Goal: Task Accomplishment & Management: Use online tool/utility

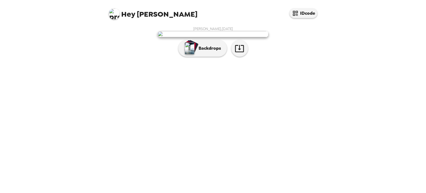
scroll to position [8, 0]
click at [193, 51] on div "button" at bounding box center [190, 46] width 11 height 10
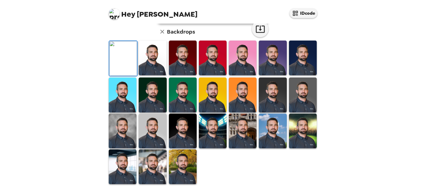
scroll to position [115, 0]
click at [232, 148] on img at bounding box center [243, 130] width 28 height 35
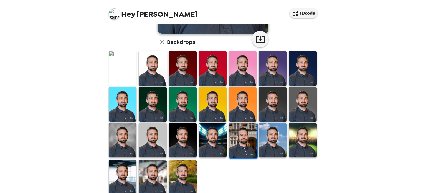
scroll to position [136, 0]
click at [181, 167] on img at bounding box center [183, 177] width 28 height 35
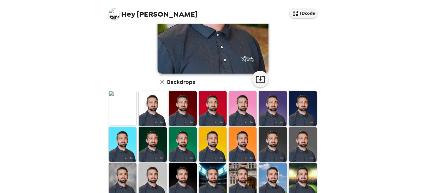
scroll to position [143, 0]
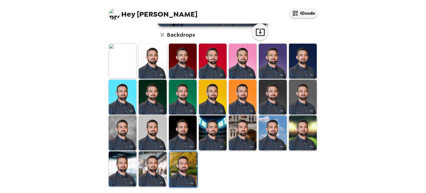
click at [155, 160] on img at bounding box center [153, 168] width 28 height 35
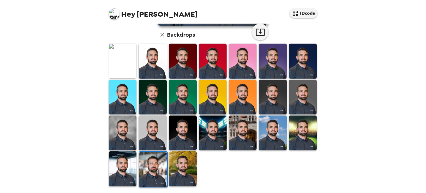
click at [126, 155] on img at bounding box center [123, 168] width 28 height 35
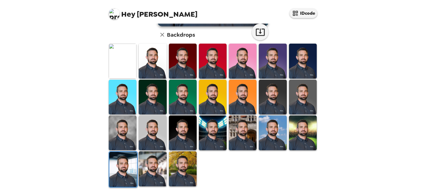
scroll to position [143, 0]
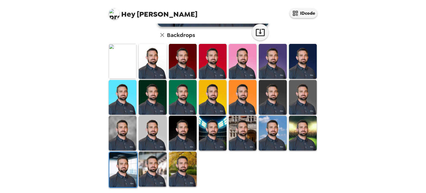
click at [147, 165] on img at bounding box center [153, 169] width 28 height 35
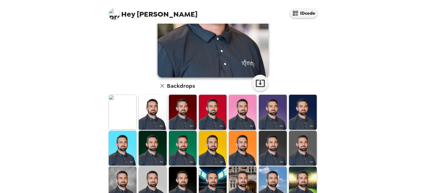
scroll to position [92, 0]
click at [305, 147] on img at bounding box center [303, 148] width 28 height 35
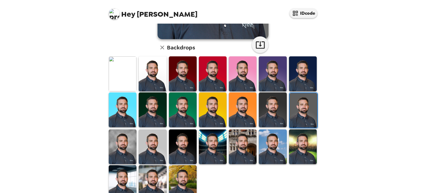
scroll to position [143, 0]
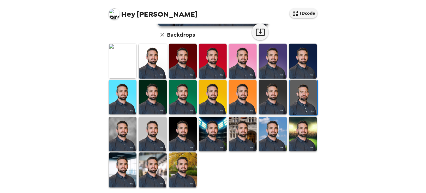
click at [184, 170] on img at bounding box center [183, 169] width 28 height 35
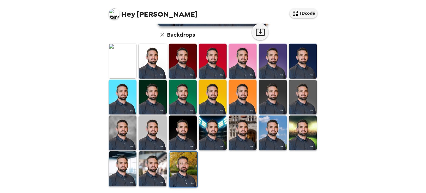
click at [127, 164] on img at bounding box center [123, 168] width 28 height 35
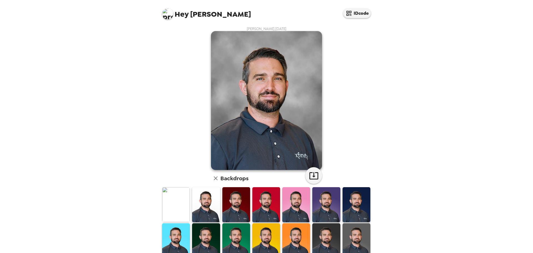
scroll to position [84, 0]
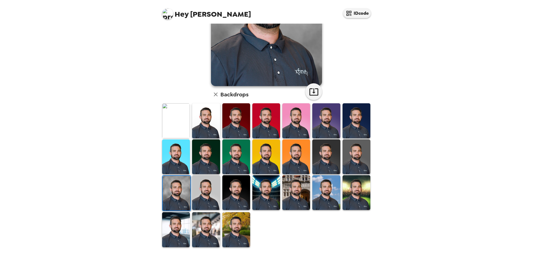
click at [260, 193] on img at bounding box center [266, 192] width 28 height 35
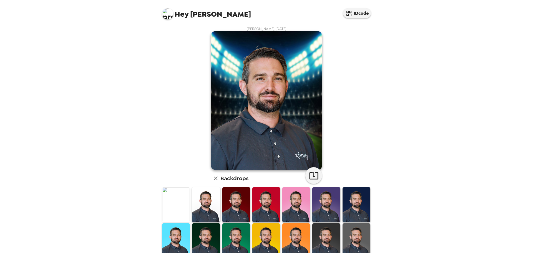
scroll to position [46, 0]
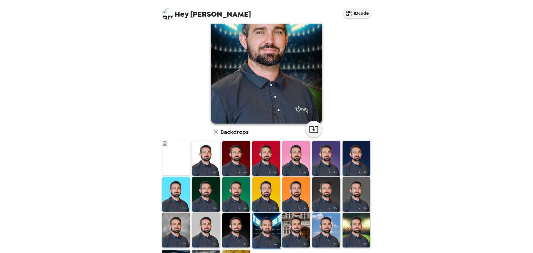
click at [239, 193] on img at bounding box center [236, 230] width 28 height 35
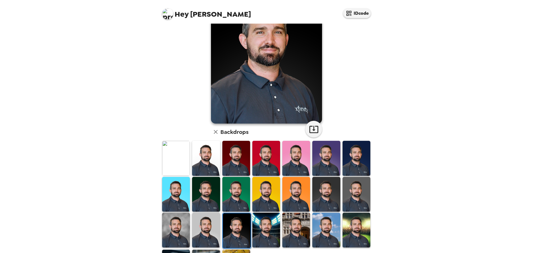
click at [211, 193] on img at bounding box center [206, 230] width 28 height 35
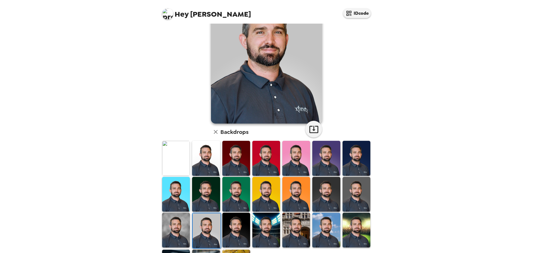
click at [176, 193] on img at bounding box center [176, 230] width 28 height 35
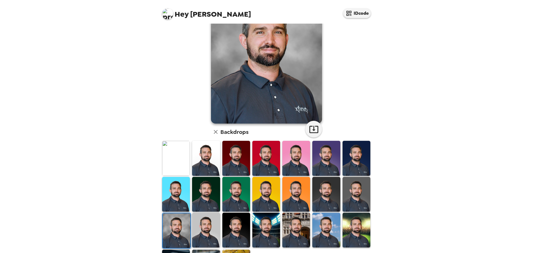
scroll to position [84, 0]
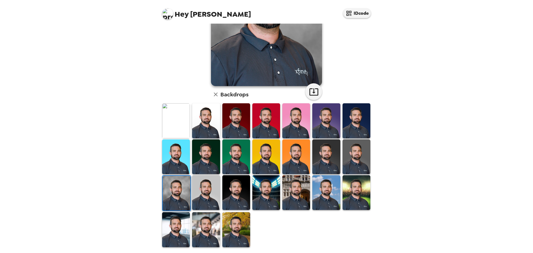
click at [205, 193] on img at bounding box center [206, 229] width 28 height 35
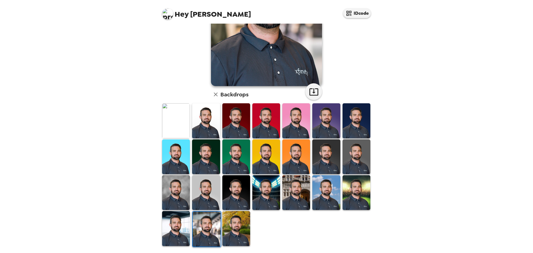
scroll to position [0, 0]
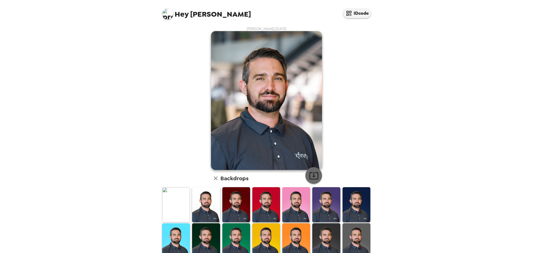
click at [309, 179] on icon "button" at bounding box center [313, 175] width 9 height 7
